Goal: Task Accomplishment & Management: Complete application form

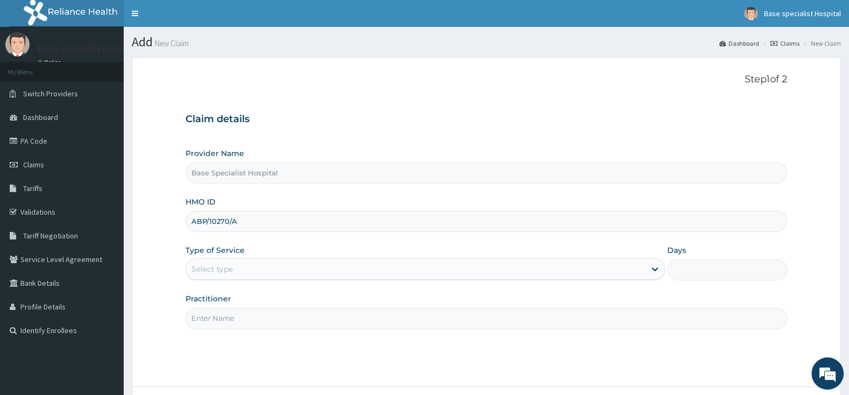
type input "ABP/10270/A"
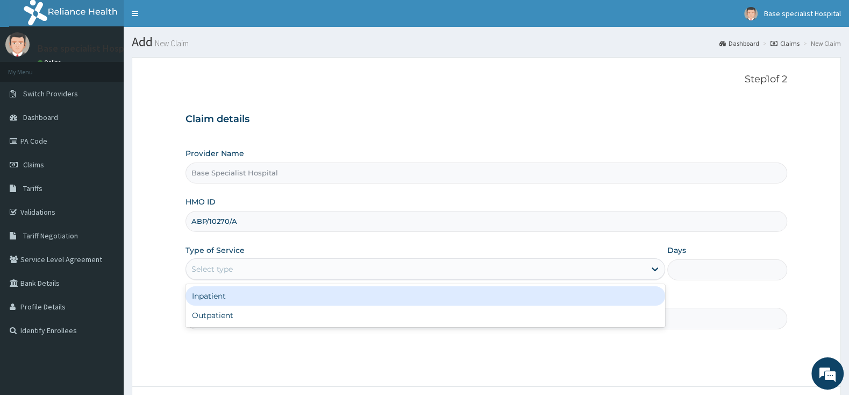
click at [279, 269] on div "Select type" at bounding box center [415, 268] width 459 height 17
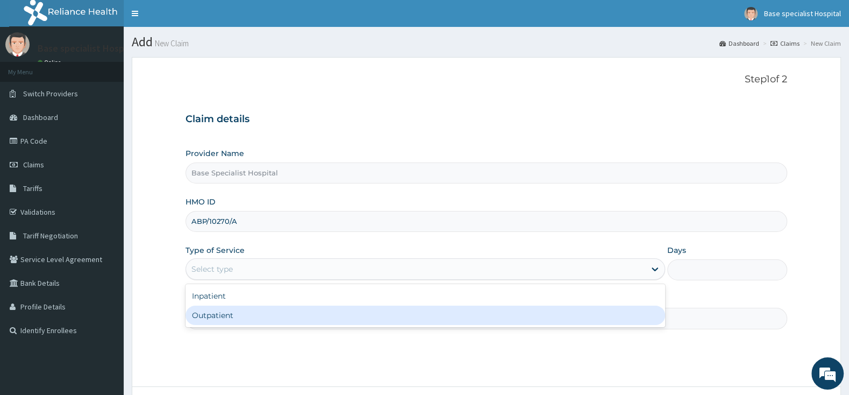
click at [258, 316] on div "Outpatient" at bounding box center [425, 314] width 480 height 19
type input "1"
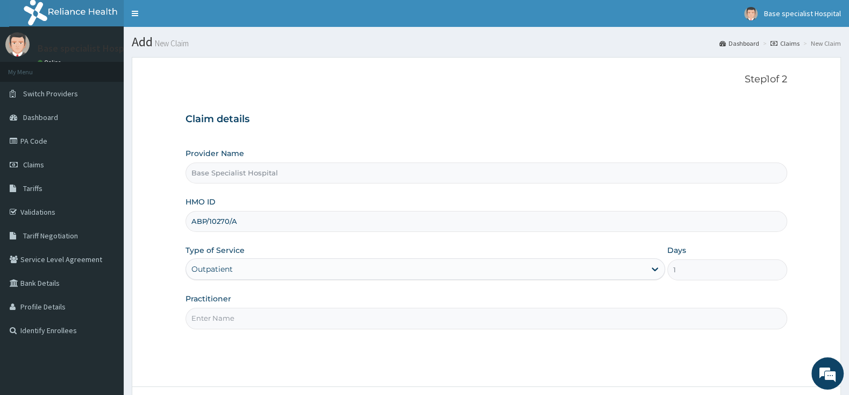
click at [258, 316] on input "Practitioner" at bounding box center [486, 318] width 602 height 21
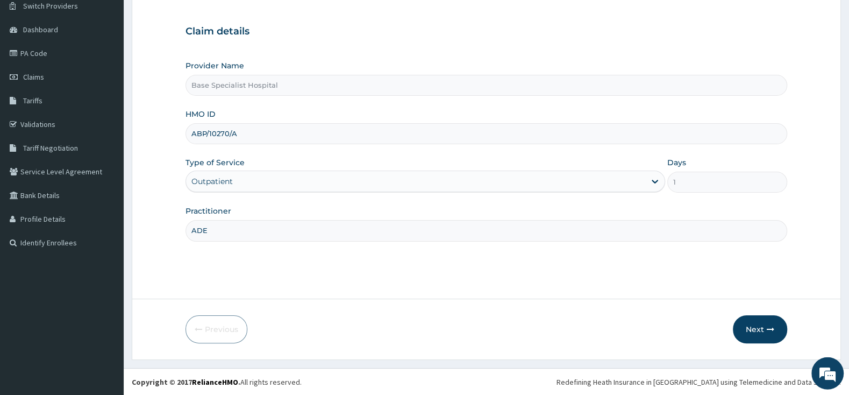
scroll to position [89, 0]
type input "ADE"
drag, startPoint x: 765, startPoint y: 322, endPoint x: 758, endPoint y: 322, distance: 7.0
click at [758, 322] on button "Next" at bounding box center [760, 328] width 54 height 28
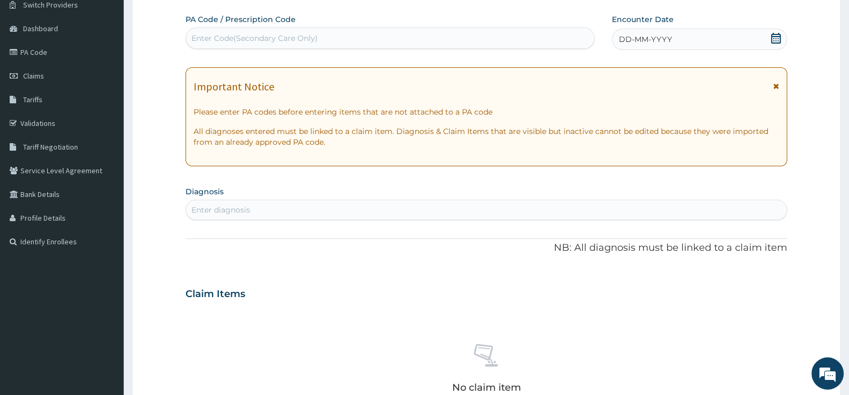
scroll to position [0, 0]
click at [777, 38] on icon at bounding box center [775, 38] width 11 height 11
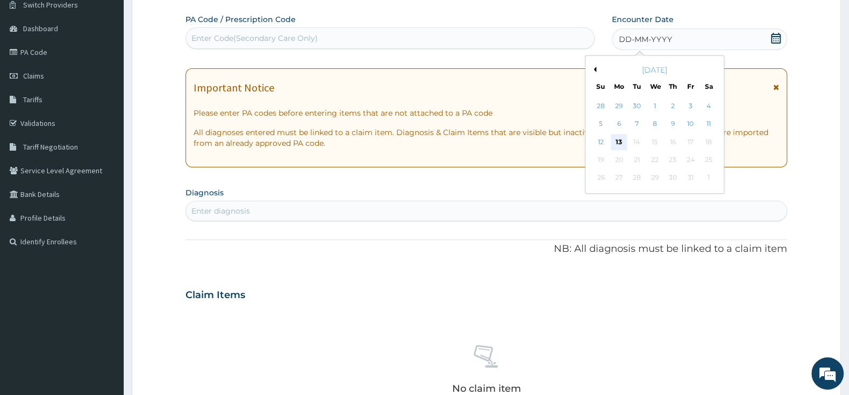
click at [621, 135] on div "13" at bounding box center [619, 142] width 16 height 16
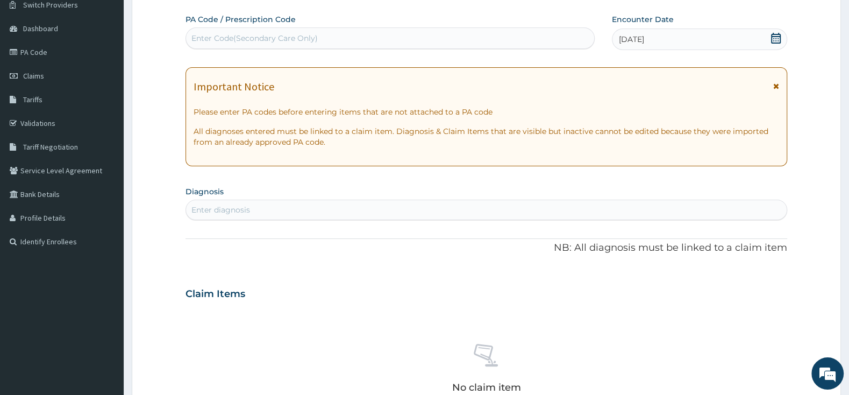
click at [467, 206] on div "Enter diagnosis" at bounding box center [486, 209] width 600 height 17
type input "VAGINITIS"
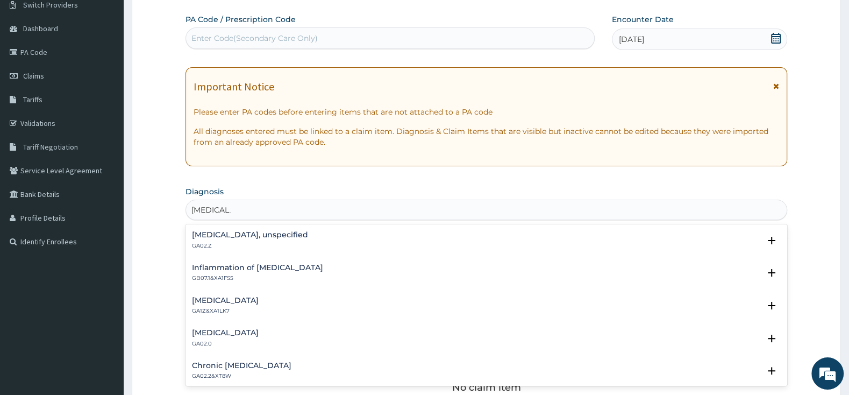
click at [371, 242] on div "Vaginitis, unspecified GA02.Z" at bounding box center [486, 240] width 589 height 19
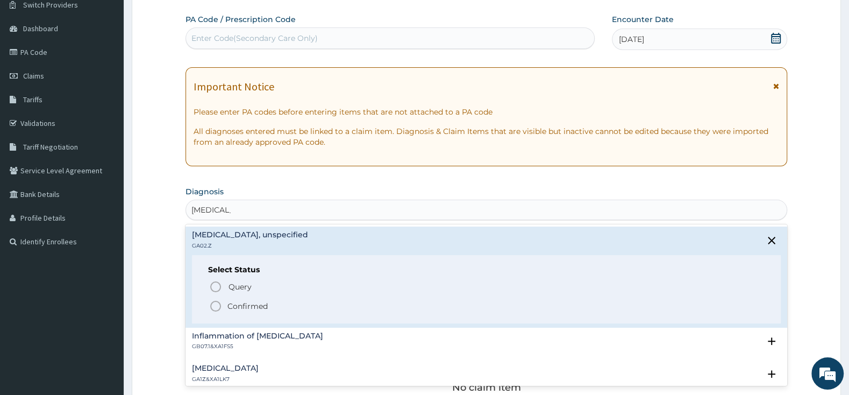
click at [215, 304] on icon "status option filled" at bounding box center [215, 305] width 13 height 13
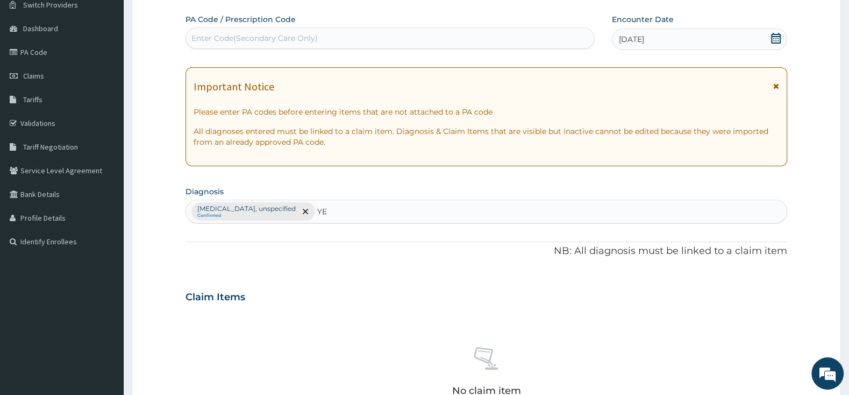
type input "Y"
type input "CANDIDIASIS"
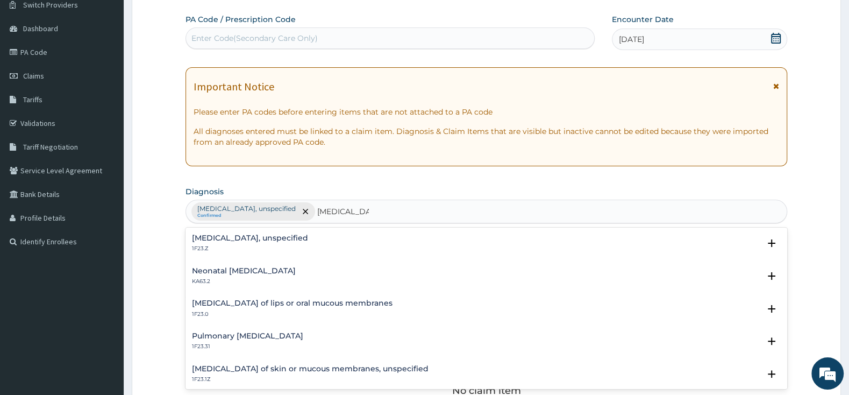
click at [231, 241] on h4 "Candidosis, unspecified" at bounding box center [250, 238] width 116 height 8
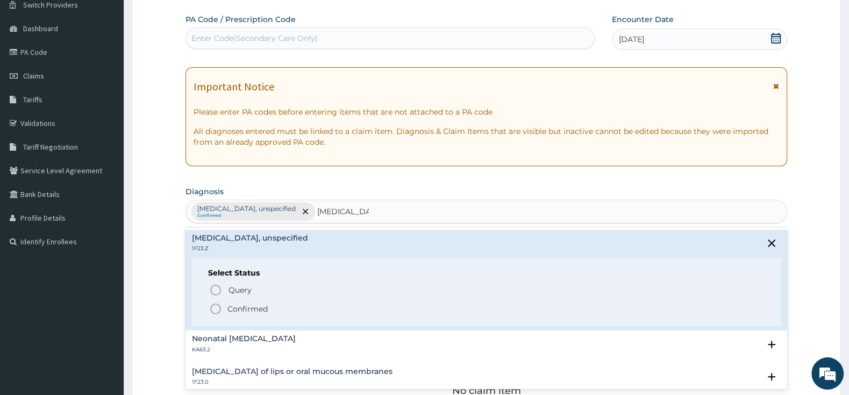
click at [220, 307] on icon "status option filled" at bounding box center [215, 308] width 13 height 13
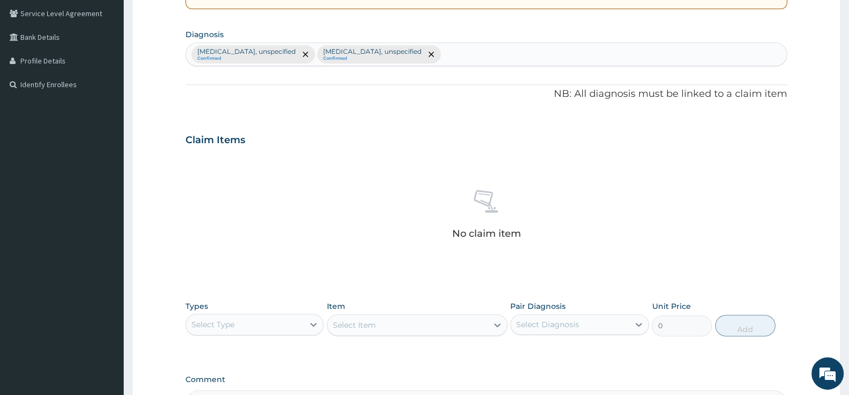
scroll to position [314, 0]
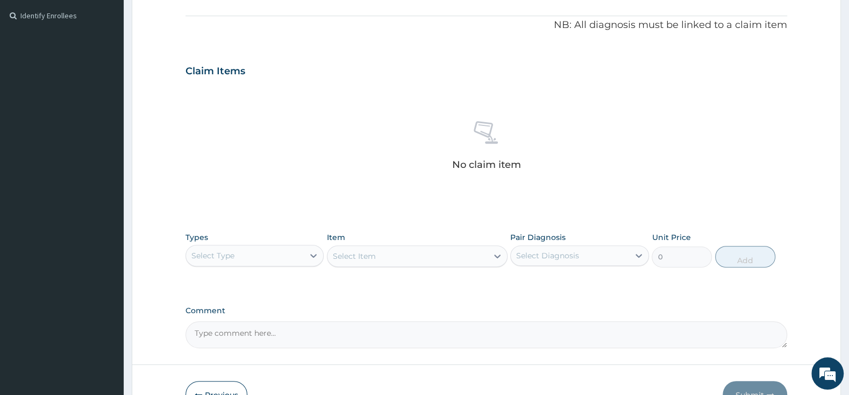
click at [269, 245] on div "Types Select Type" at bounding box center [254, 249] width 138 height 35
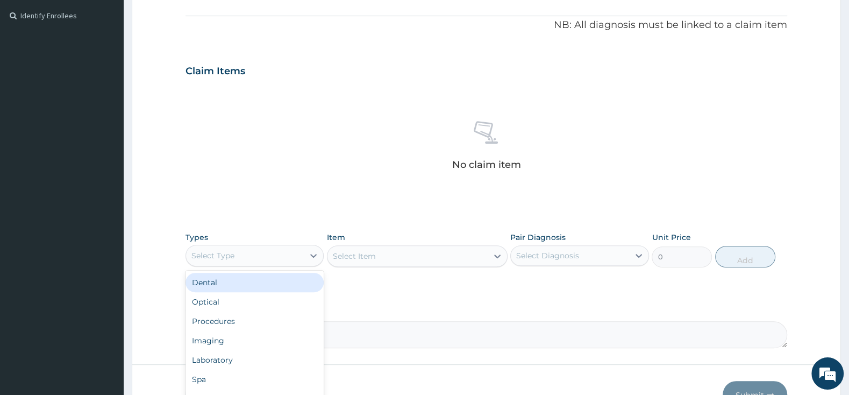
click at [271, 255] on div "Select Type" at bounding box center [245, 255] width 118 height 17
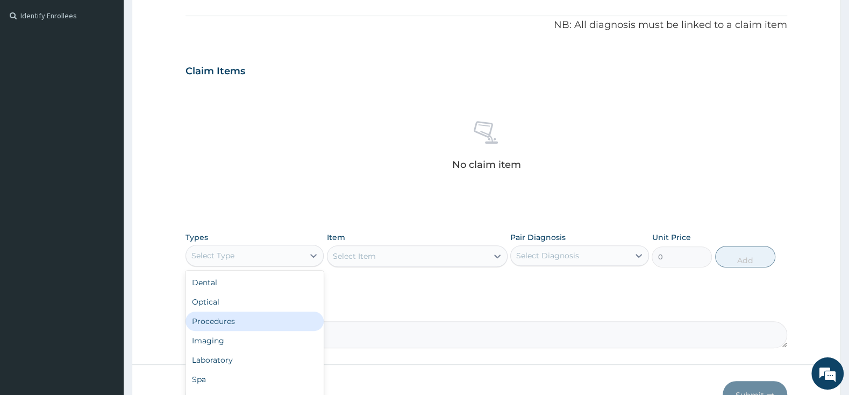
click at [263, 322] on div "Procedures" at bounding box center [254, 320] width 138 height 19
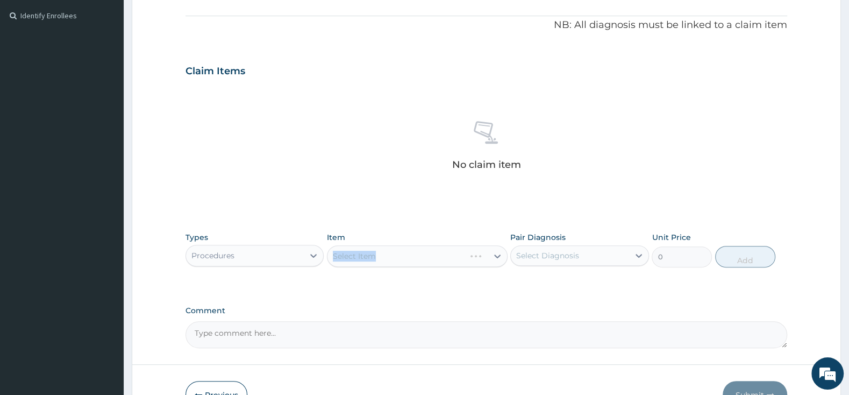
click at [375, 260] on div "Select Item" at bounding box center [417, 256] width 181 height 22
click at [447, 260] on div "Select Item" at bounding box center [417, 256] width 181 height 22
click at [447, 256] on div "Select Item" at bounding box center [417, 256] width 181 height 22
click at [495, 257] on icon at bounding box center [497, 256] width 6 height 4
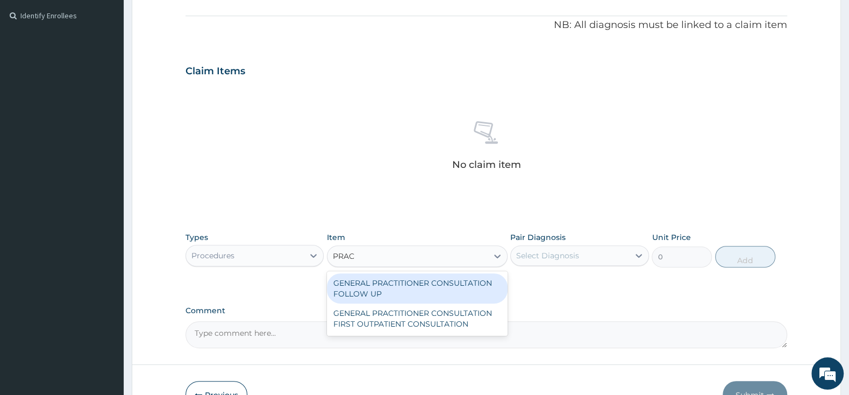
type input "PRACT"
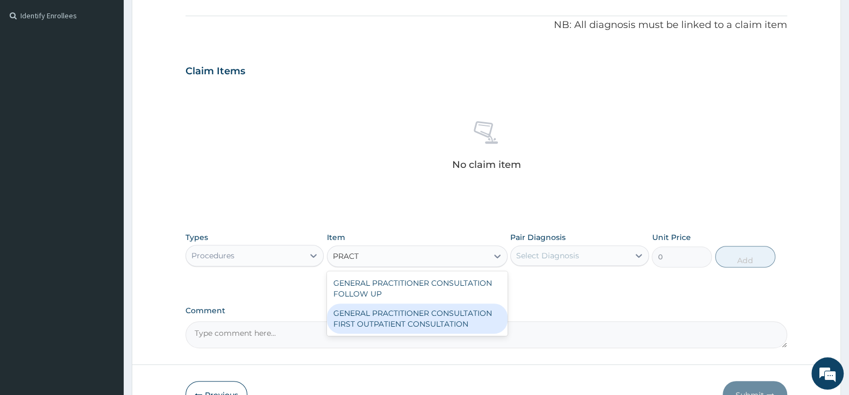
click at [468, 317] on div "GENERAL PRACTITIONER CONSULTATION FIRST OUTPATIENT CONSULTATION" at bounding box center [417, 318] width 181 height 30
type input "3000"
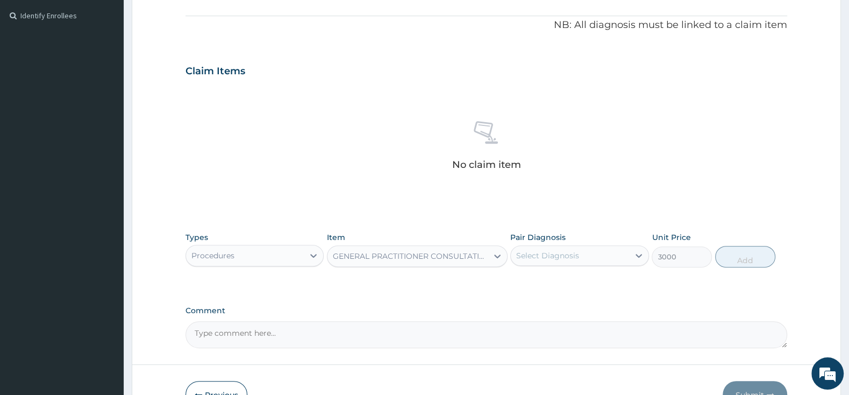
click at [531, 256] on div "Select Diagnosis" at bounding box center [547, 255] width 63 height 11
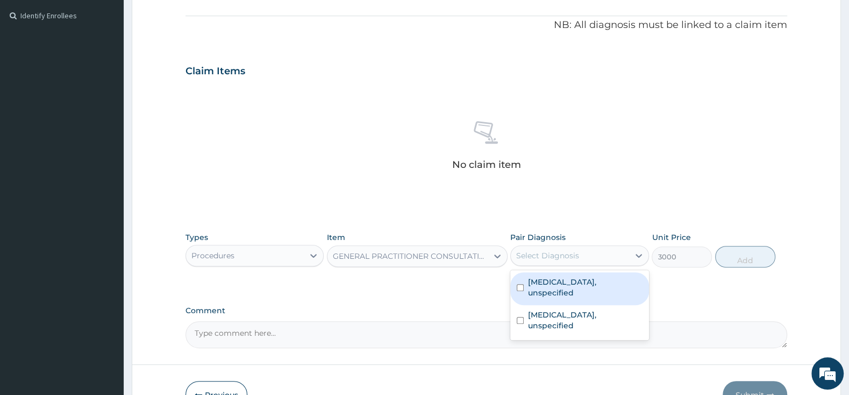
click at [545, 280] on label "Vaginitis, unspecified" at bounding box center [585, 287] width 114 height 22
checkbox input "true"
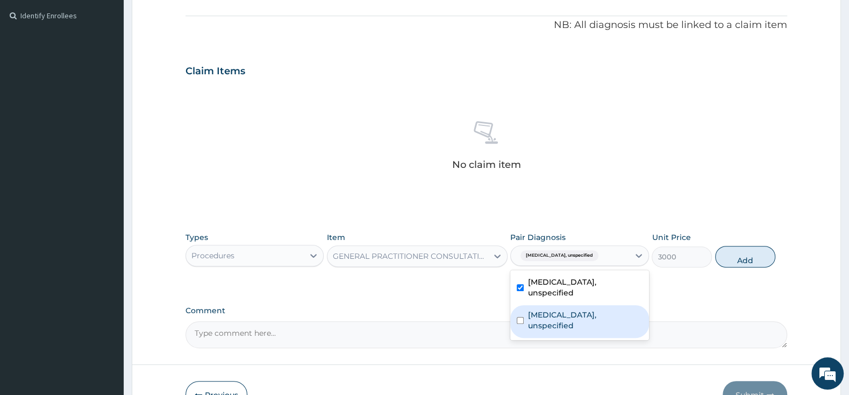
drag, startPoint x: 532, startPoint y: 301, endPoint x: 546, endPoint y: 300, distance: 14.0
click at [534, 309] on label "Candidosis, unspecified" at bounding box center [585, 320] width 114 height 22
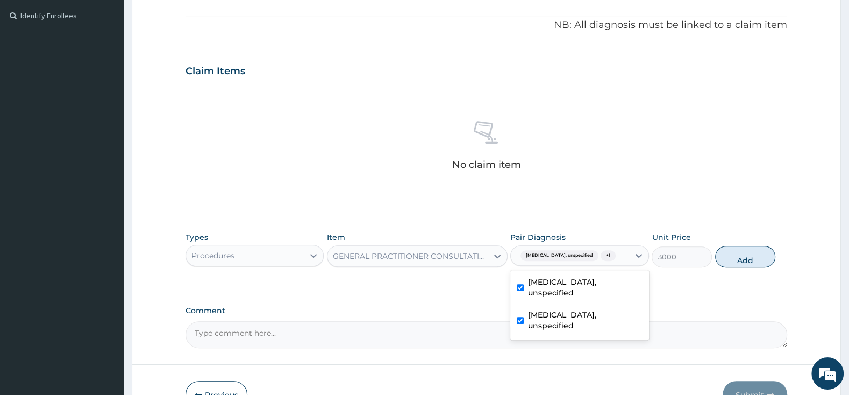
checkbox input "true"
click at [745, 253] on button "Add" at bounding box center [745, 257] width 60 height 22
type input "0"
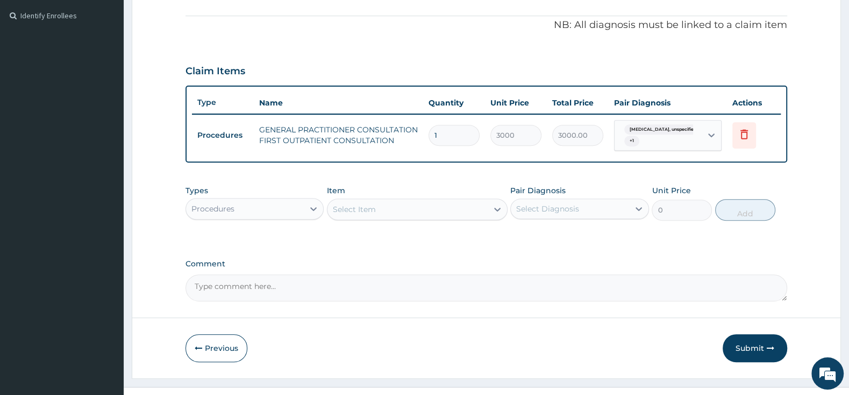
click at [260, 212] on div "Procedures" at bounding box center [245, 208] width 118 height 17
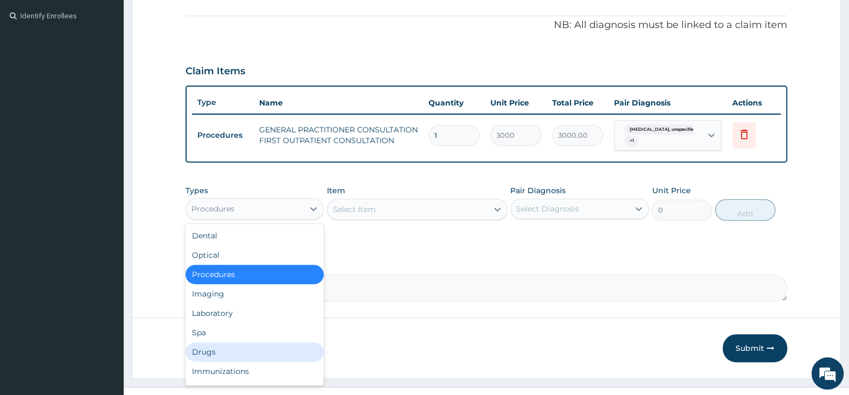
click at [255, 350] on div "Drugs" at bounding box center [254, 351] width 138 height 19
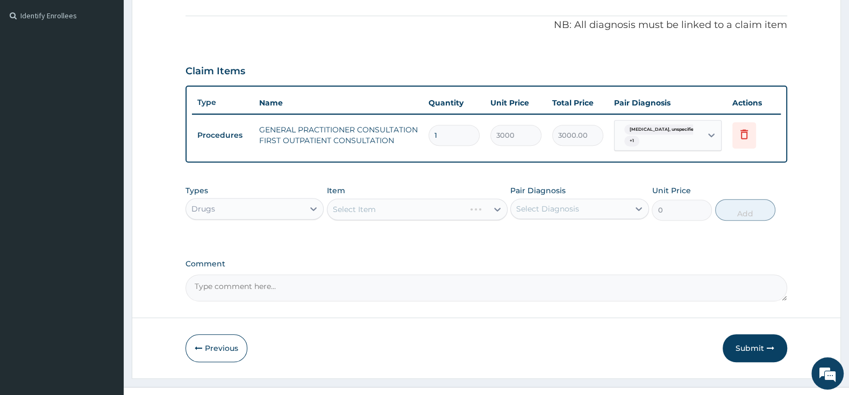
click at [382, 207] on div "Select Item" at bounding box center [417, 209] width 181 height 22
click at [382, 207] on div "Select Item" at bounding box center [407, 209] width 160 height 17
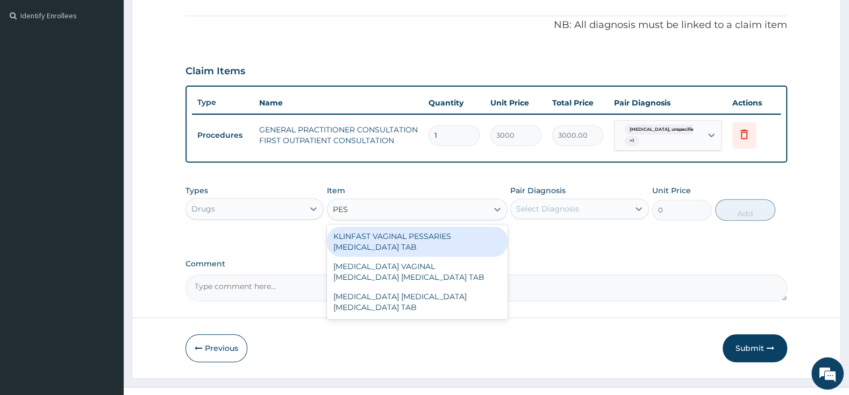
type input "PESS"
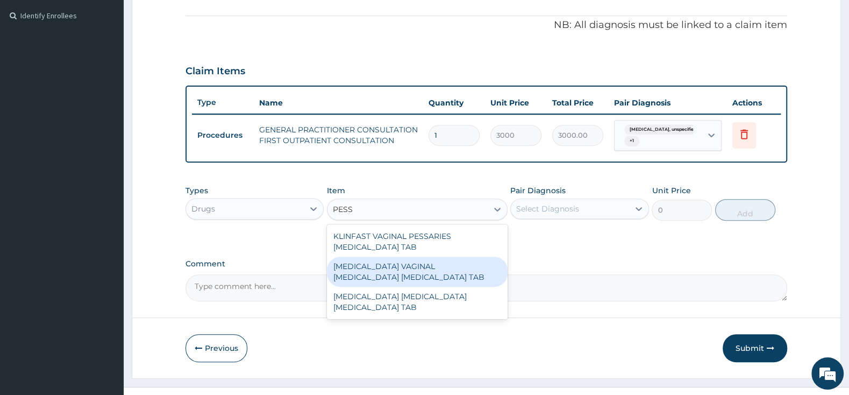
click at [386, 276] on div "CLOTRIMAZOLE VAGINAL PESSARY CLOTRIMAZOLE TAB" at bounding box center [417, 271] width 181 height 30
type input "12075"
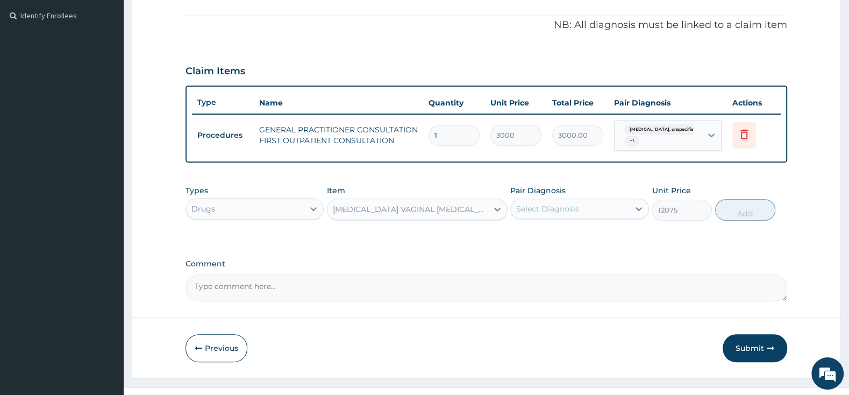
click at [502, 213] on icon at bounding box center [497, 209] width 11 height 11
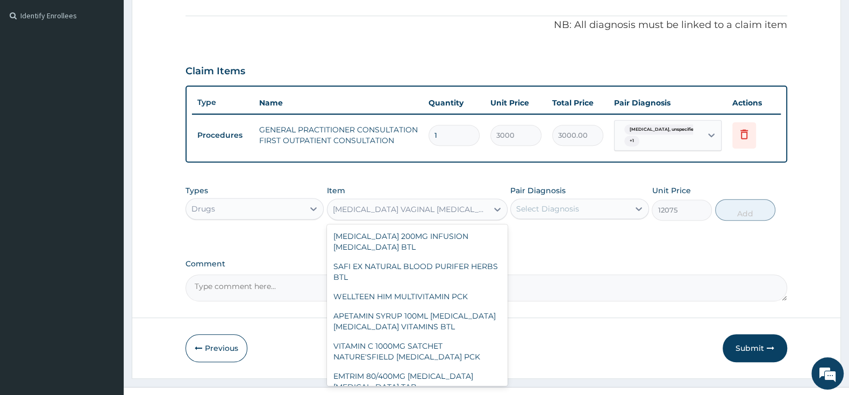
scroll to position [15355, 0]
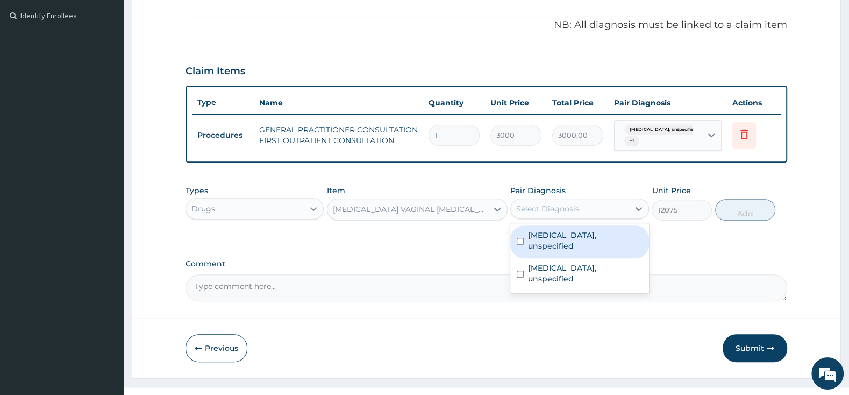
drag, startPoint x: 535, startPoint y: 207, endPoint x: 537, endPoint y: 212, distance: 5.6
click at [537, 207] on div "Select Diagnosis" at bounding box center [547, 208] width 63 height 11
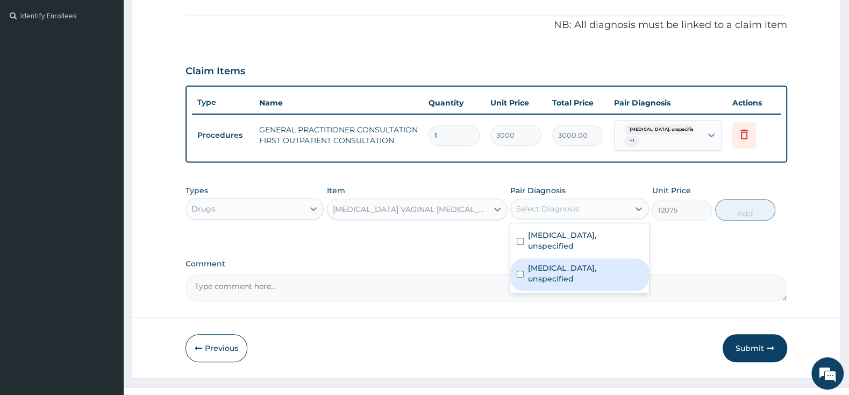
drag, startPoint x: 522, startPoint y: 254, endPoint x: 519, endPoint y: 237, distance: 17.5
click at [520, 270] on input "checkbox" at bounding box center [520, 273] width 7 height 7
checkbox input "true"
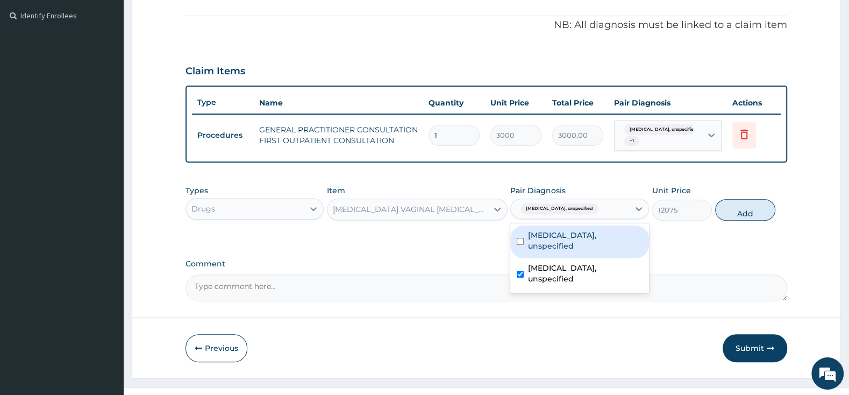
drag, startPoint x: 518, startPoint y: 234, endPoint x: 615, endPoint y: 213, distance: 99.1
click at [519, 238] on input "checkbox" at bounding box center [520, 241] width 7 height 7
checkbox input "true"
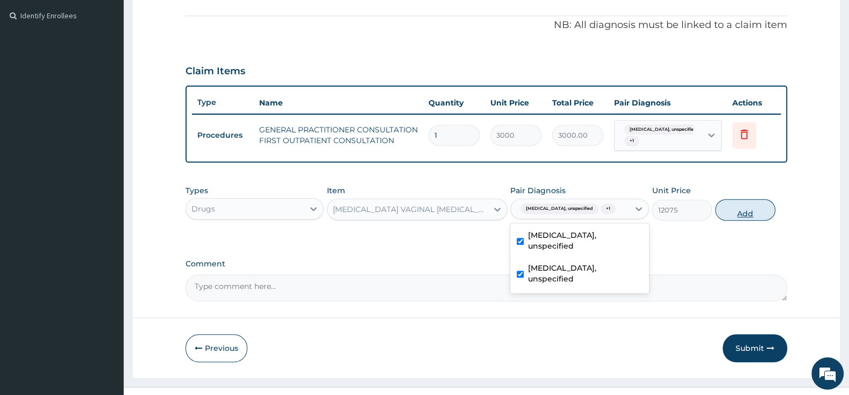
click at [731, 214] on button "Add" at bounding box center [745, 210] width 60 height 22
type input "0"
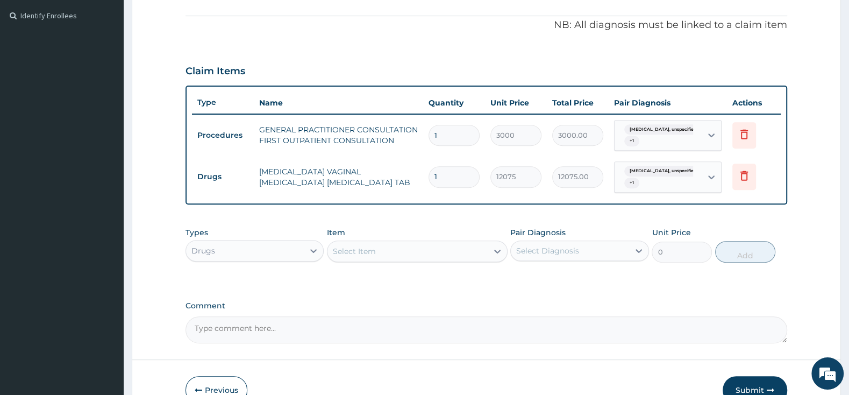
click at [444, 252] on div "Select Item" at bounding box center [407, 250] width 160 height 17
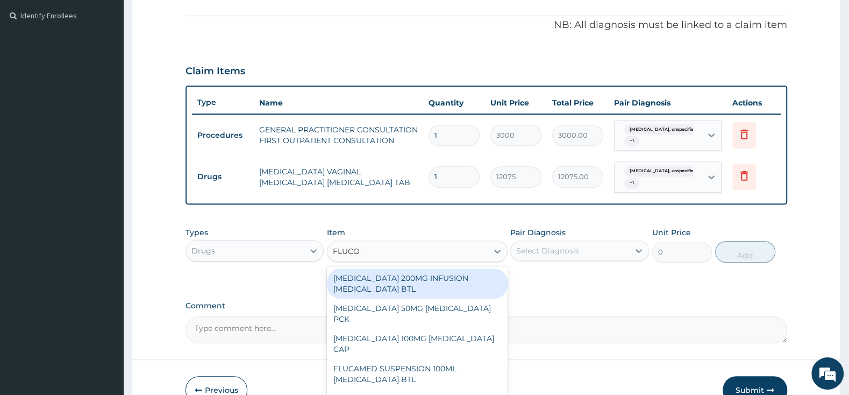
type input "FLUCONA"
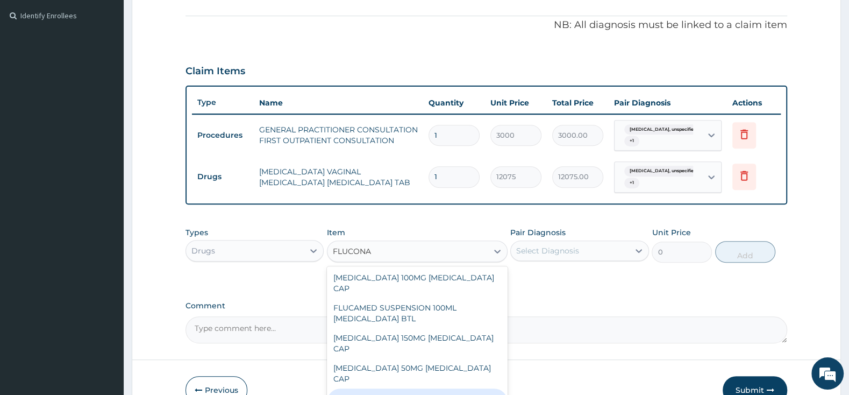
scroll to position [0, 0]
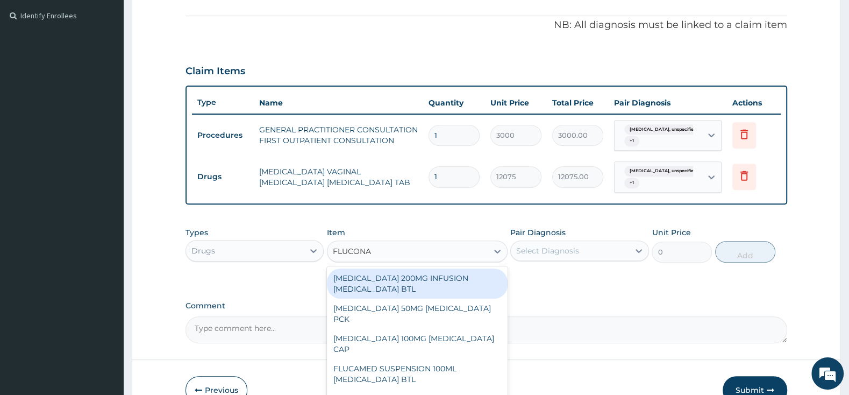
click at [452, 282] on div "FLUCONAZOLE 200MG INFUSION FLUCONAZOLE BTL" at bounding box center [417, 283] width 181 height 30
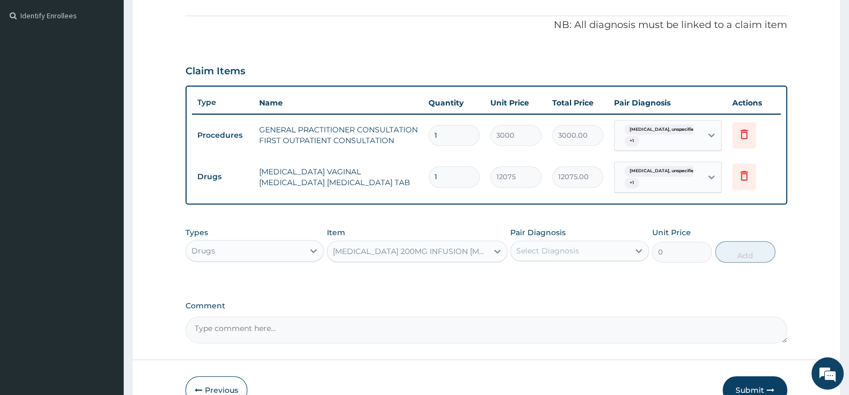
type input "800"
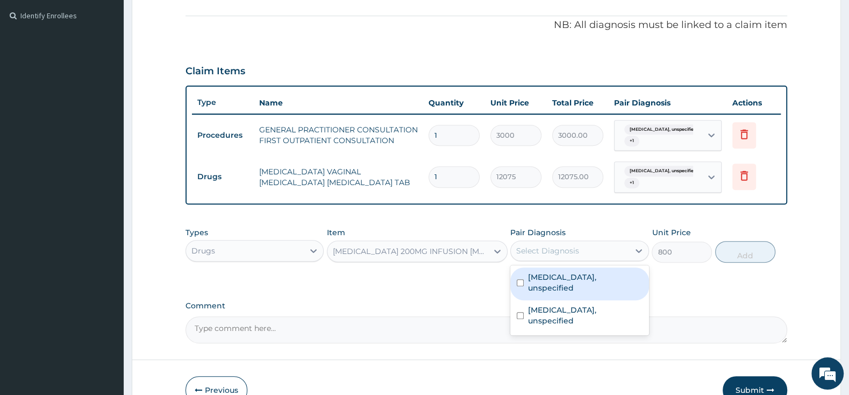
click at [534, 245] on div "Select Diagnosis" at bounding box center [570, 250] width 118 height 17
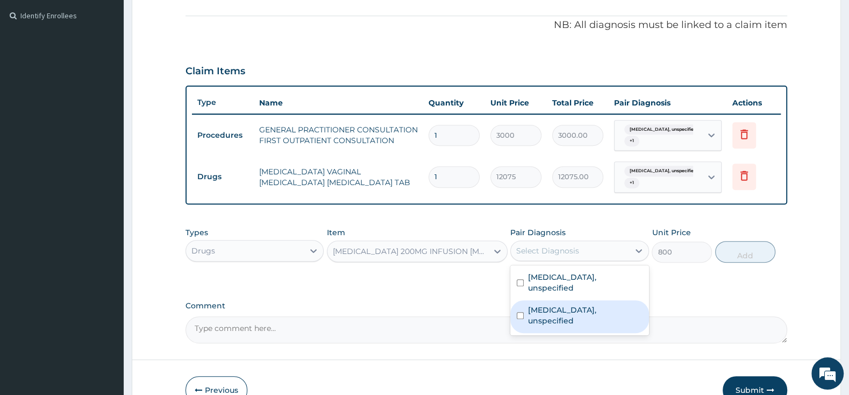
click at [523, 312] on input "checkbox" at bounding box center [520, 315] width 7 height 7
checkbox input "true"
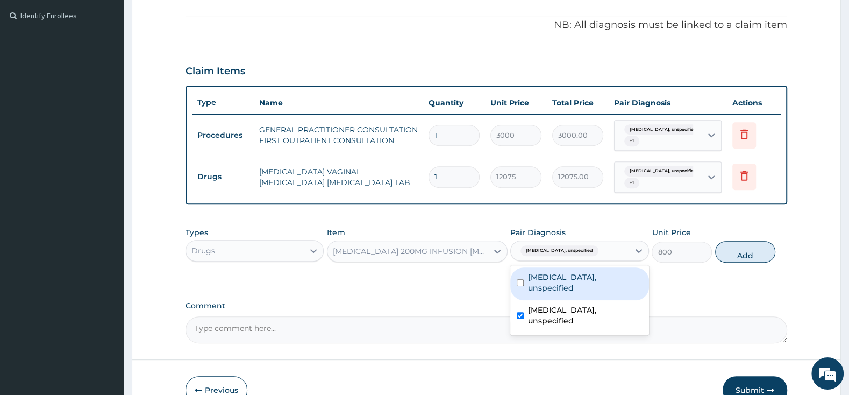
drag, startPoint x: 518, startPoint y: 280, endPoint x: 561, endPoint y: 275, distance: 42.8
click at [519, 280] on input "checkbox" at bounding box center [520, 282] width 7 height 7
checkbox input "true"
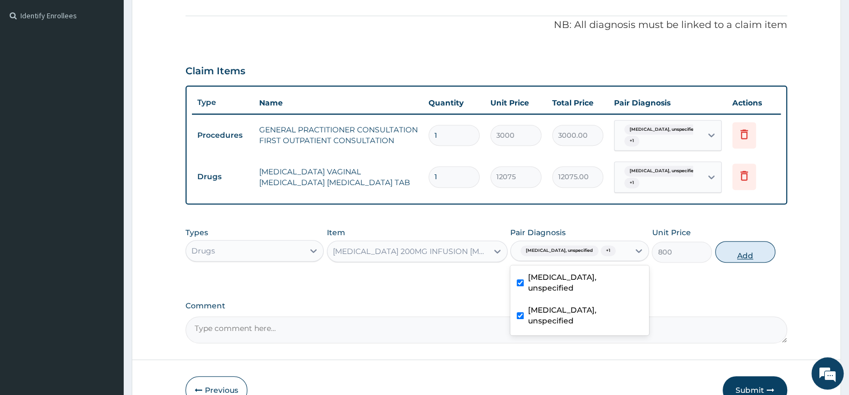
click at [731, 251] on button "Add" at bounding box center [745, 252] width 60 height 22
type input "0"
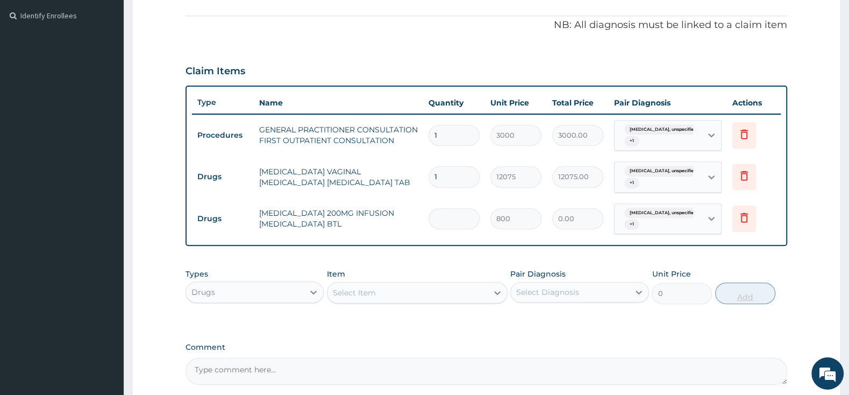
type input "0.00"
type input "5"
type input "4000.00"
type input "5"
click at [367, 295] on div "Select Item" at bounding box center [354, 292] width 43 height 11
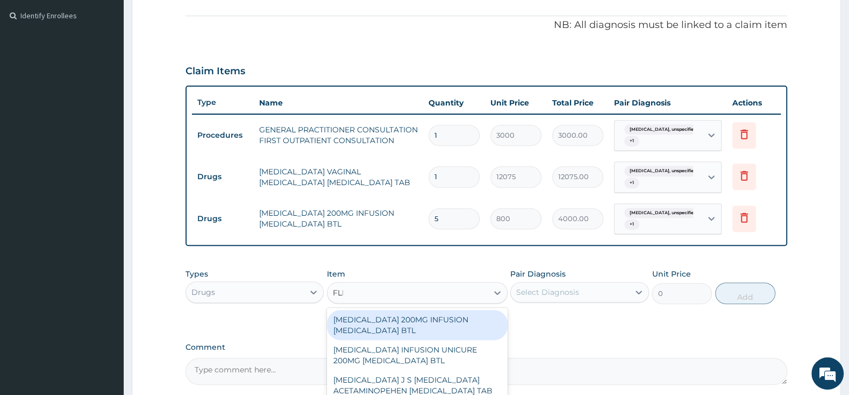
type input "FLEM"
drag, startPoint x: 393, startPoint y: 330, endPoint x: 491, endPoint y: 319, distance: 98.4
click at [394, 330] on div "FLEMING 1G AMOXICILLIN CLAVULANIC ACID PCK" at bounding box center [417, 325] width 181 height 30
type input "2530"
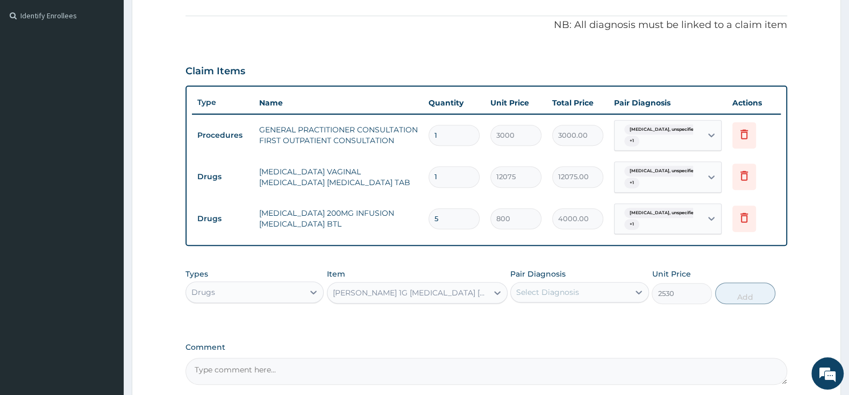
click at [552, 296] on div "Select Diagnosis" at bounding box center [547, 292] width 63 height 11
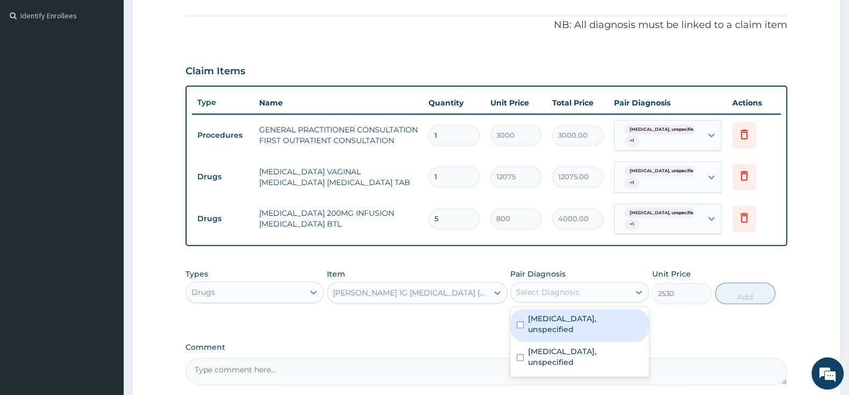
click at [519, 321] on input "checkbox" at bounding box center [520, 324] width 7 height 7
checkbox input "true"
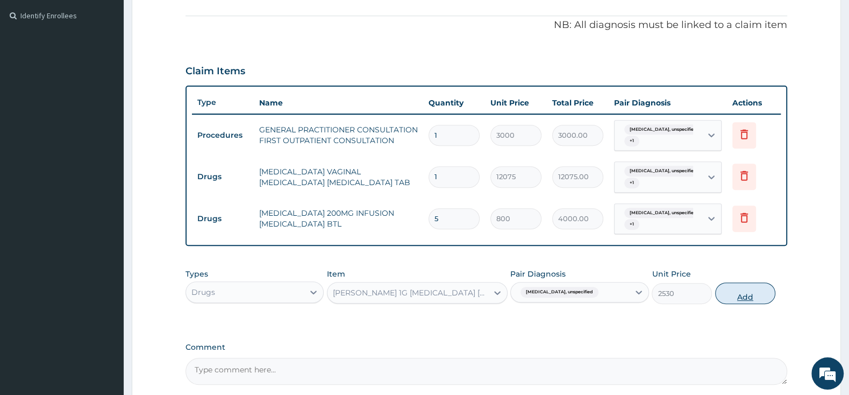
click at [733, 297] on button "Add" at bounding box center [745, 293] width 60 height 22
type input "0"
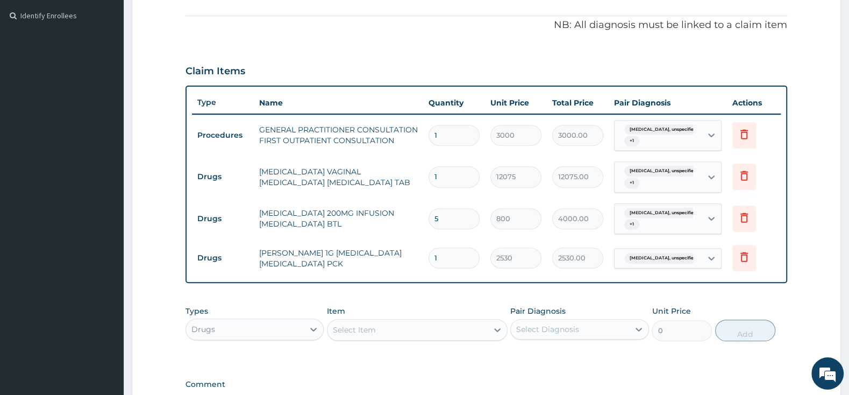
click at [408, 327] on div "Select Item" at bounding box center [407, 329] width 160 height 17
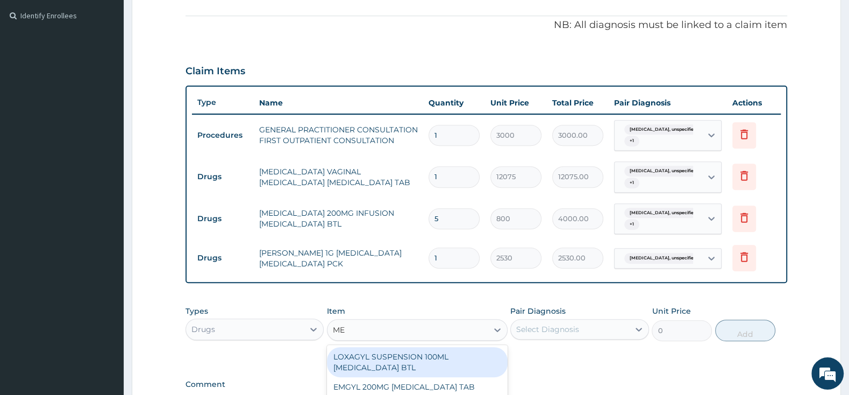
type input "M"
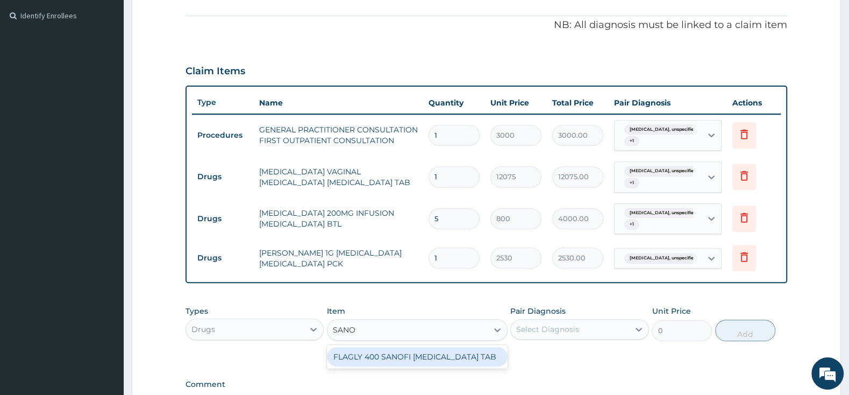
type input "SANOF"
click at [483, 363] on div "FLAGLY 400 SANOFI METRONIDAZOLE TAB" at bounding box center [417, 356] width 181 height 19
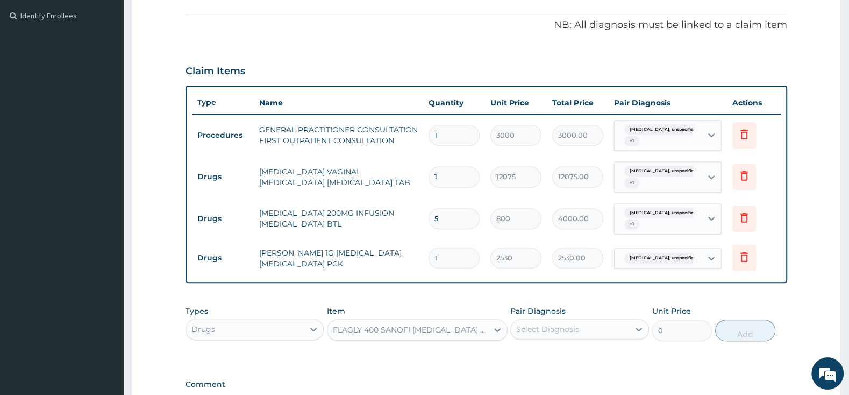
type input "241.5"
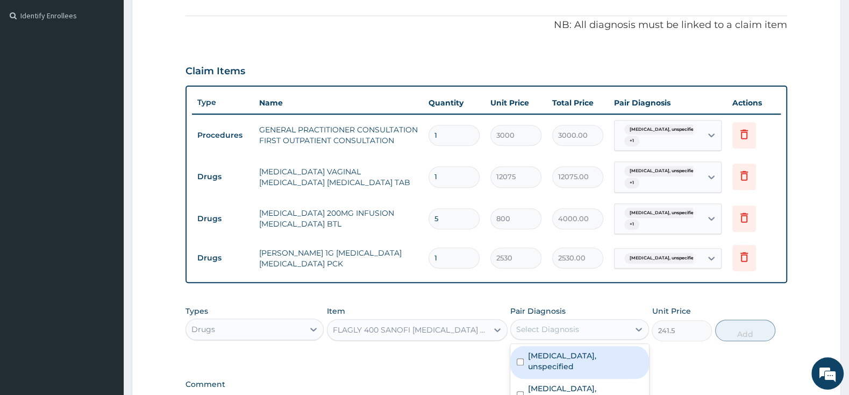
click at [528, 333] on div "Select Diagnosis" at bounding box center [547, 329] width 63 height 11
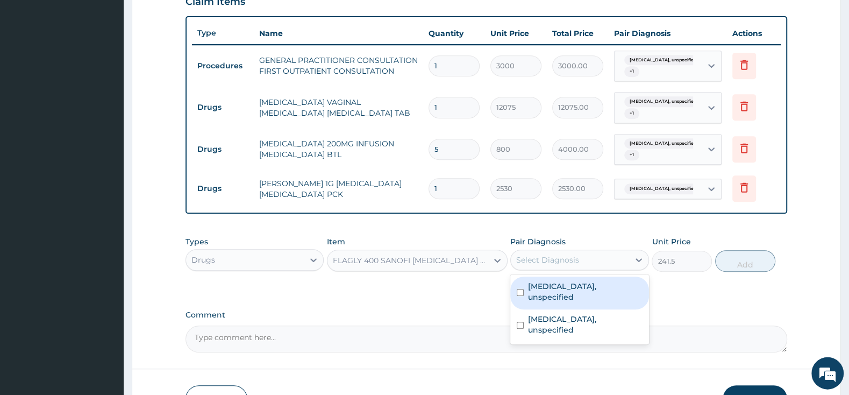
scroll to position [427, 0]
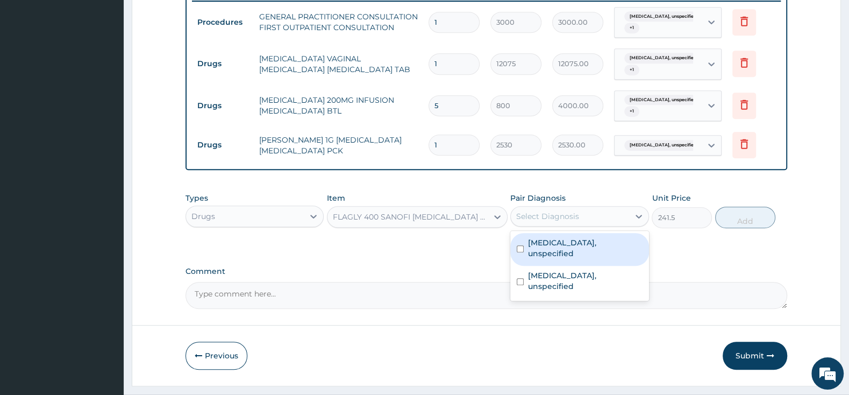
click at [521, 245] on input "checkbox" at bounding box center [520, 248] width 7 height 7
checkbox input "true"
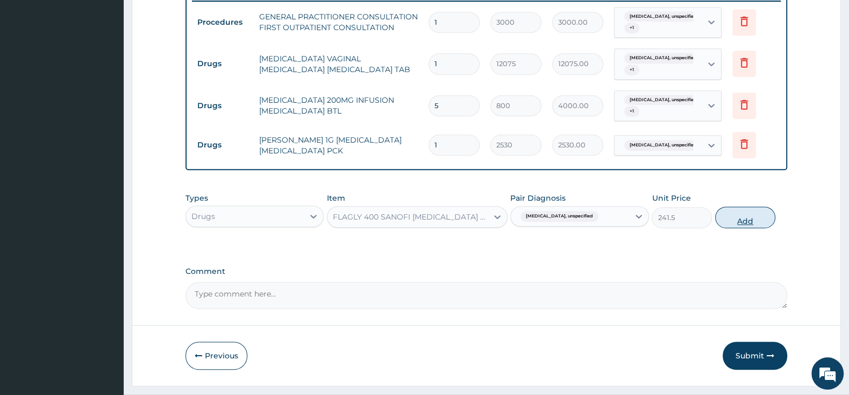
click at [745, 220] on button "Add" at bounding box center [745, 217] width 60 height 22
type input "0"
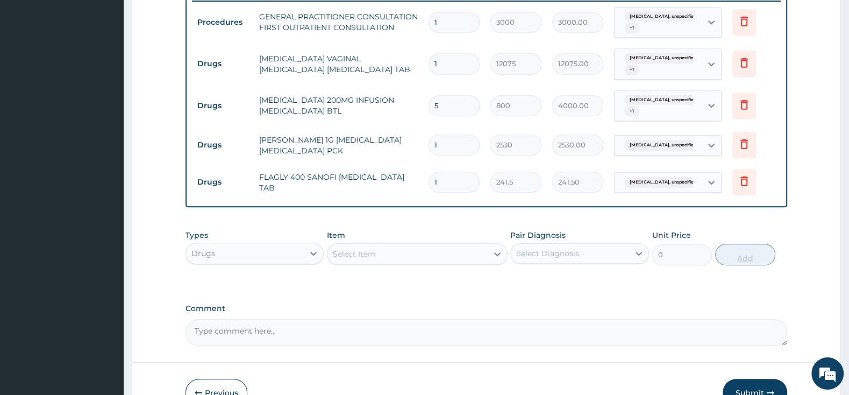
type input "10"
type input "2415.00"
type input "10"
click at [411, 255] on div "Select Item" at bounding box center [407, 253] width 160 height 17
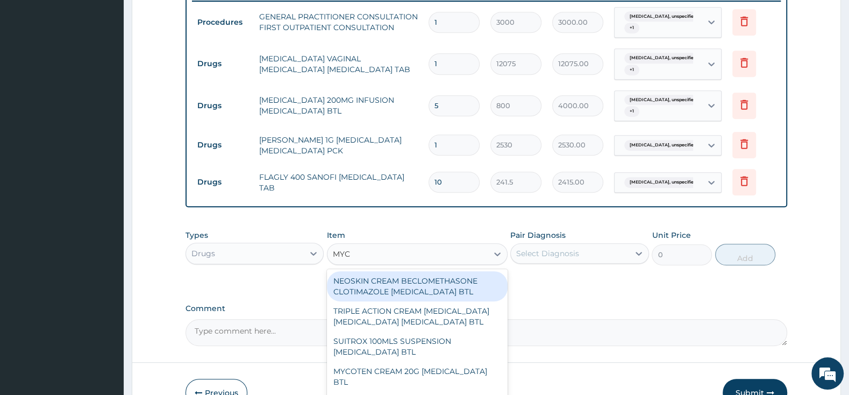
type input "MYCO"
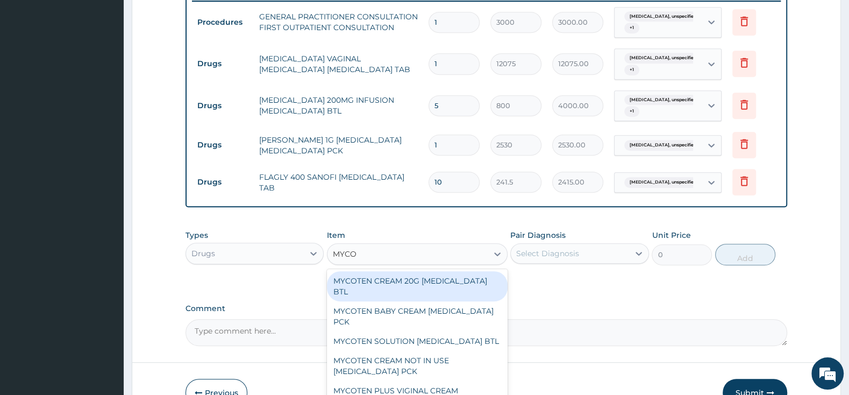
click at [440, 276] on div "MYCOTEN CREAM 20G CLOTRIMAZOLE BTL" at bounding box center [417, 286] width 181 height 30
type input "552"
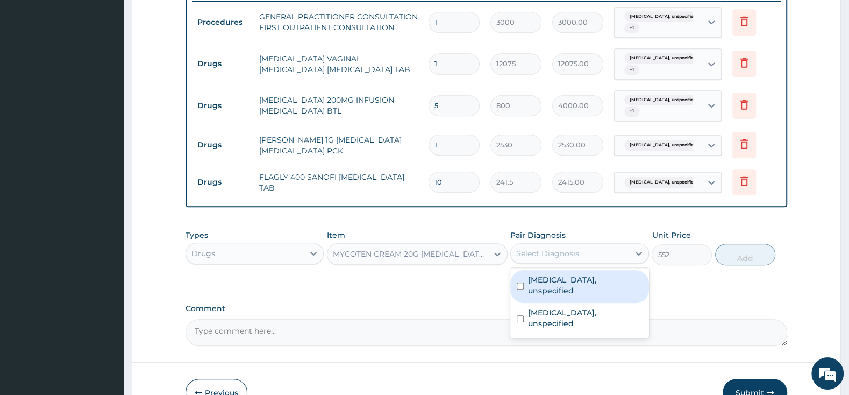
click at [520, 254] on div "Select Diagnosis" at bounding box center [547, 253] width 63 height 11
click at [521, 282] on input "checkbox" at bounding box center [520, 285] width 7 height 7
checkbox input "true"
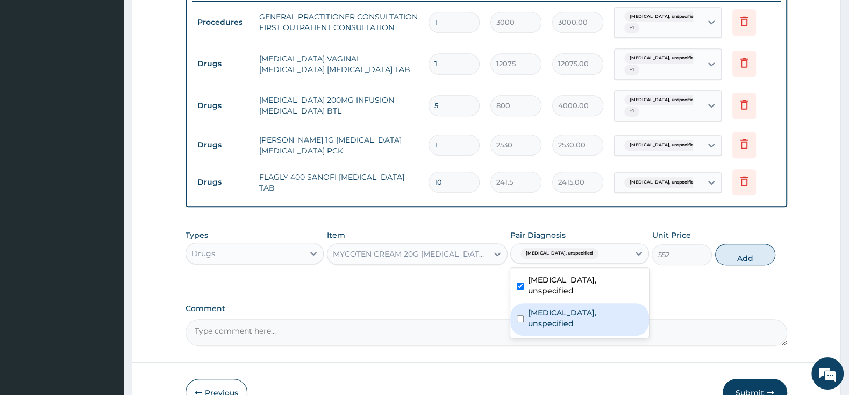
click at [524, 315] on input "checkbox" at bounding box center [520, 318] width 7 height 7
checkbox input "true"
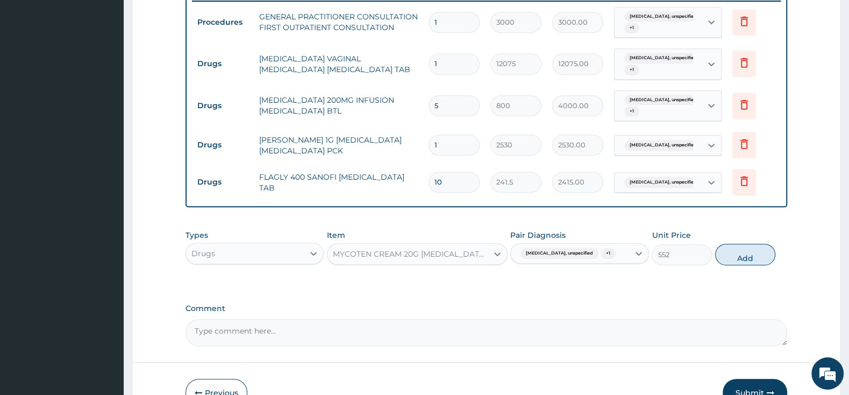
click at [760, 253] on button "Add" at bounding box center [745, 255] width 60 height 22
type input "0"
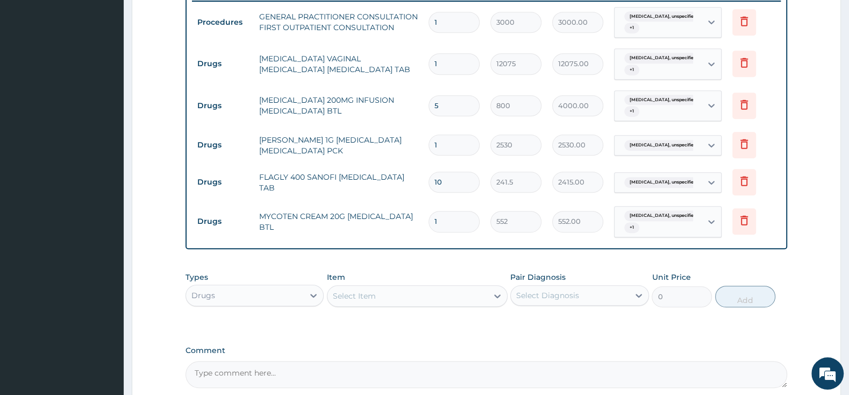
scroll to position [534, 0]
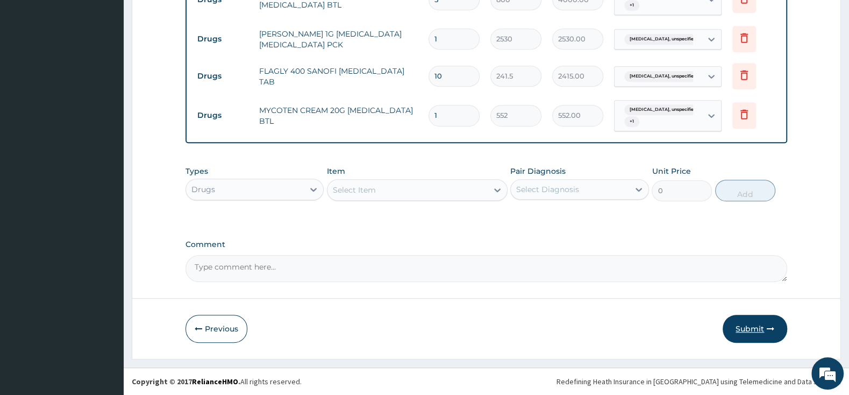
click at [743, 327] on button "Submit" at bounding box center [755, 328] width 65 height 28
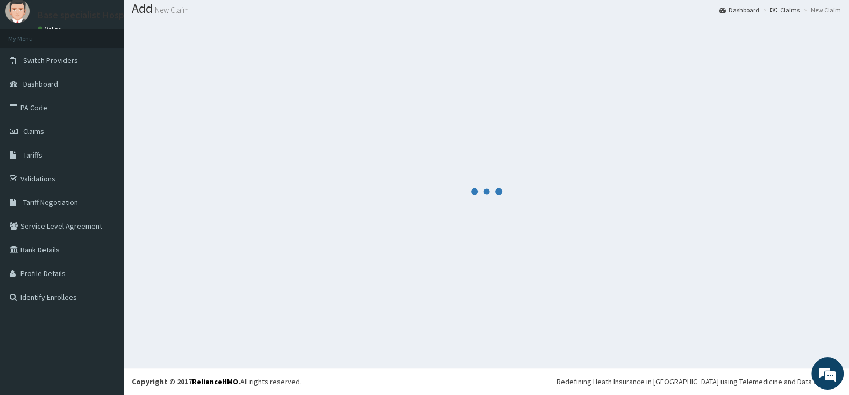
scroll to position [33, 0]
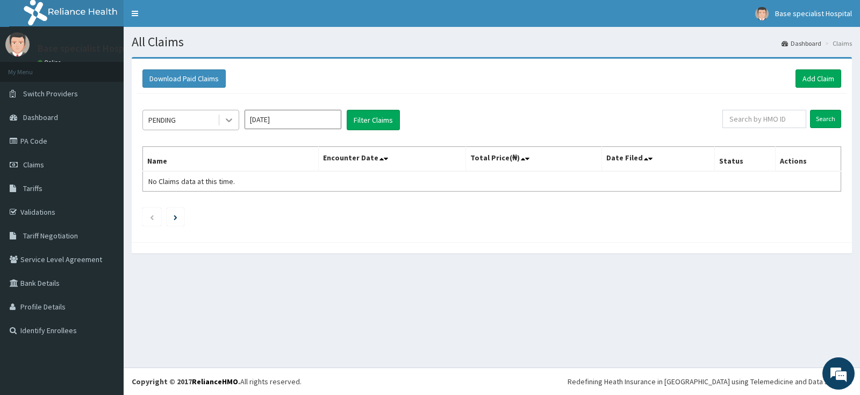
click at [233, 119] on icon at bounding box center [229, 120] width 11 height 11
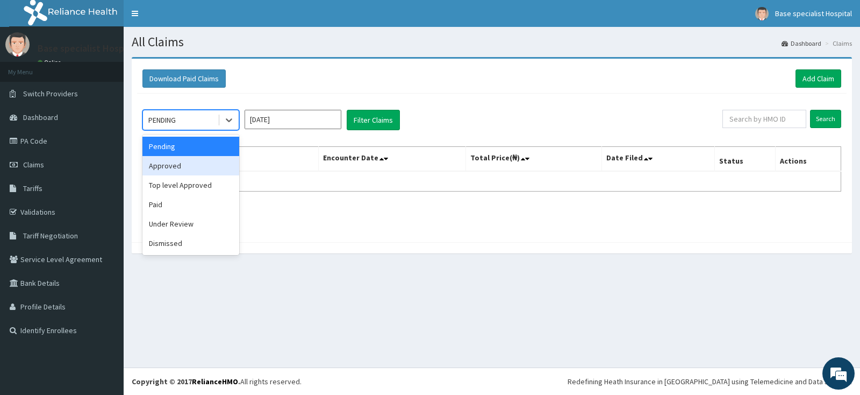
click at [219, 170] on div "Approved" at bounding box center [190, 165] width 97 height 19
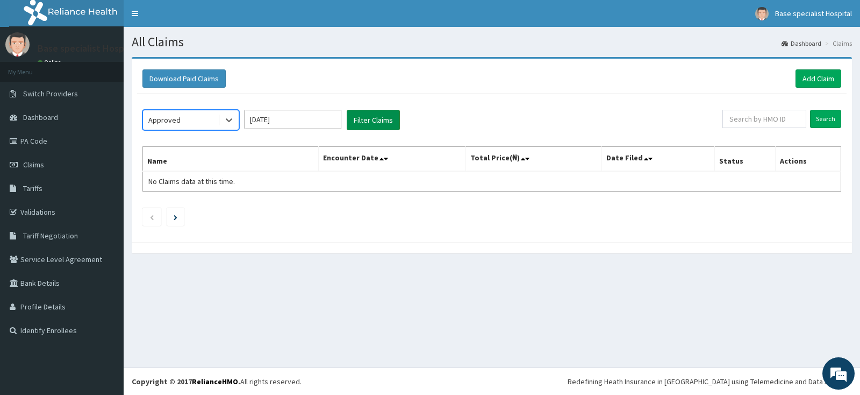
click at [364, 112] on button "Filter Claims" at bounding box center [373, 120] width 53 height 20
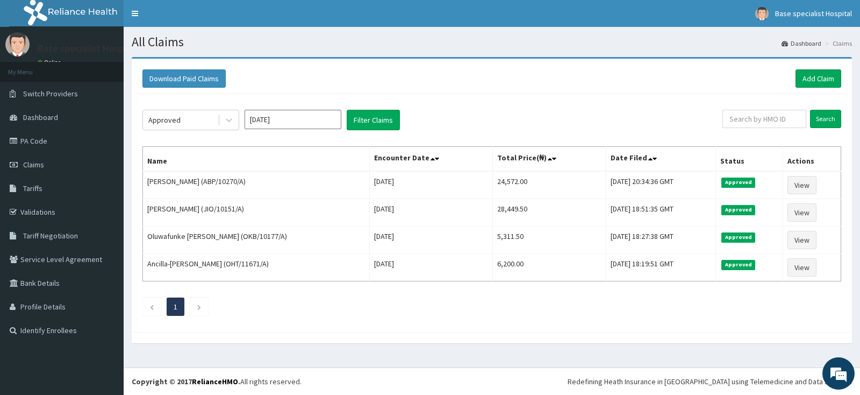
click at [592, 76] on div "Download Paid Claims Add Claim" at bounding box center [491, 78] width 699 height 18
click at [573, 113] on div "Approved [DATE] Filter Claims" at bounding box center [432, 120] width 580 height 20
